Goal: Information Seeking & Learning: Check status

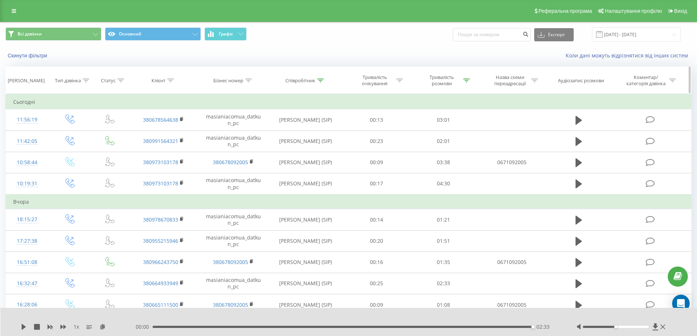
click at [319, 80] on icon at bounding box center [320, 81] width 7 height 4
click at [312, 133] on input "дат" at bounding box center [305, 133] width 64 height 13
type input "чучв"
click at [311, 148] on span "OK" at bounding box center [321, 147] width 20 height 11
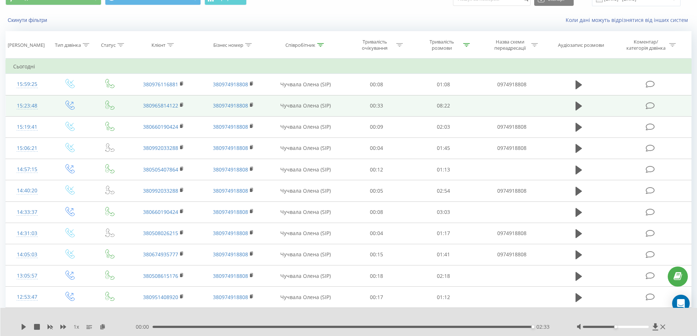
scroll to position [37, 0]
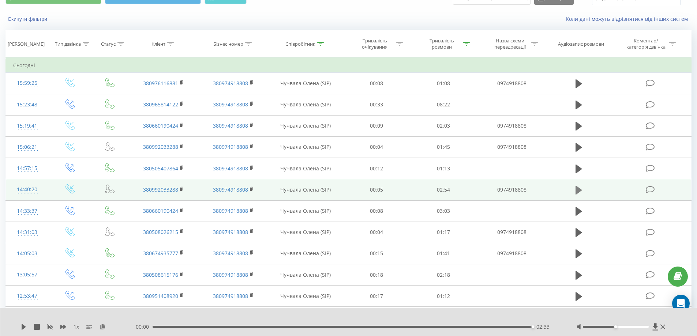
click at [581, 190] on icon at bounding box center [579, 190] width 7 height 9
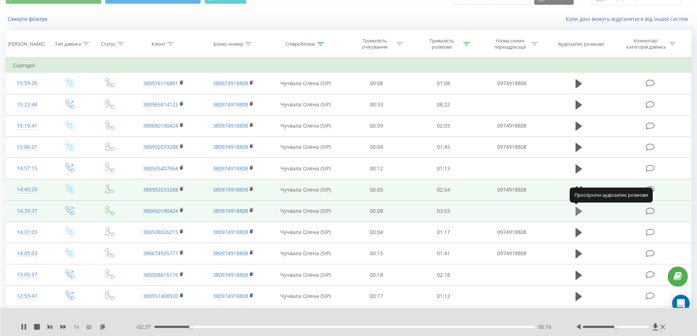
click at [578, 210] on icon at bounding box center [579, 211] width 7 height 9
click at [104, 326] on icon at bounding box center [103, 326] width 6 height 5
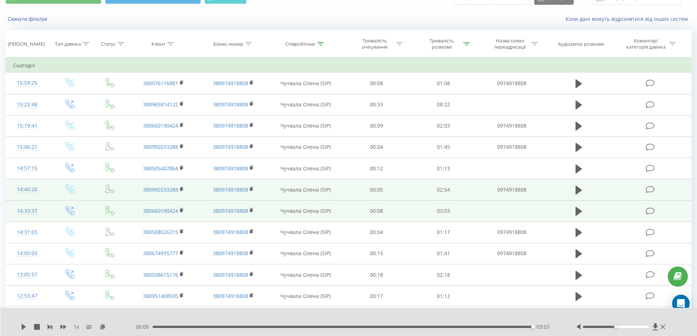
click at [160, 329] on div "00:00 03:03 03:03" at bounding box center [347, 327] width 423 height 7
click at [159, 328] on div "00:00 03:03 03:03" at bounding box center [347, 327] width 423 height 7
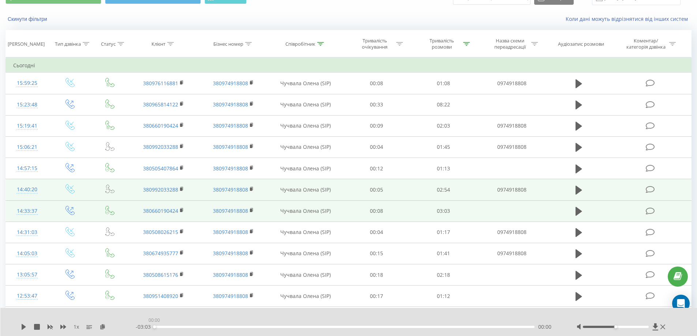
drag, startPoint x: 158, startPoint y: 328, endPoint x: 154, endPoint y: 328, distance: 4.8
click at [154, 328] on div "00:00" at bounding box center [344, 327] width 381 height 2
click at [23, 325] on icon at bounding box center [24, 327] width 6 height 6
drag, startPoint x: 391, startPoint y: 327, endPoint x: 423, endPoint y: 327, distance: 32.6
click at [392, 327] on div "01:15" at bounding box center [344, 327] width 381 height 2
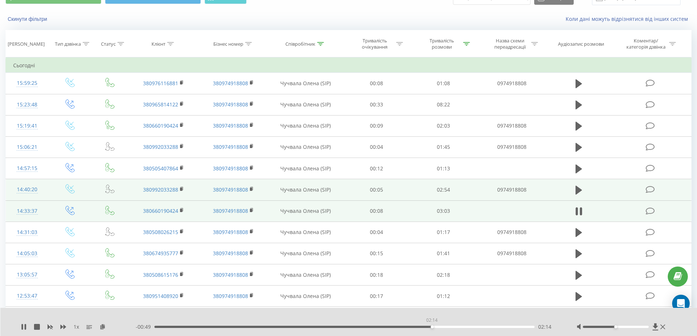
drag, startPoint x: 432, startPoint y: 328, endPoint x: 454, endPoint y: 328, distance: 22.0
click at [433, 328] on div "02:14" at bounding box center [344, 327] width 381 height 2
click at [454, 327] on div "02:17" at bounding box center [344, 327] width 381 height 2
click at [483, 328] on div "03:03" at bounding box center [343, 327] width 381 height 2
drag, startPoint x: 23, startPoint y: 328, endPoint x: 28, endPoint y: 330, distance: 5.9
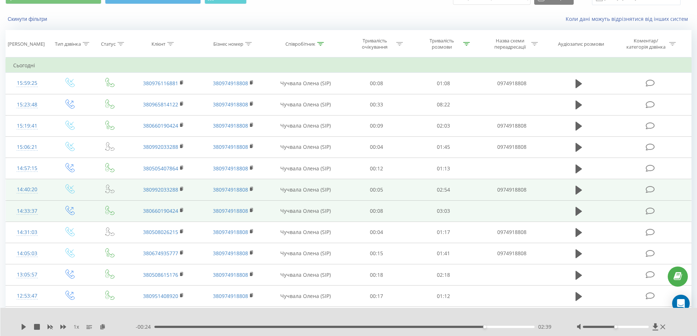
click at [21, 328] on icon at bounding box center [24, 327] width 6 height 6
